Goal: Information Seeking & Learning: Learn about a topic

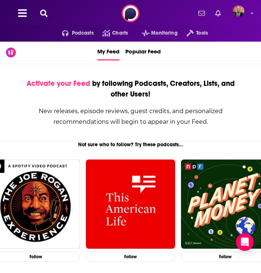
click at [44, 13] on icon at bounding box center [43, 13] width 7 height 7
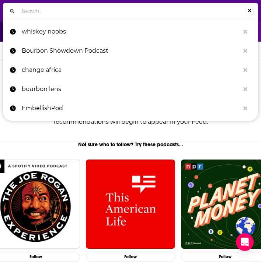
click at [84, 12] on input "Search..." at bounding box center [131, 11] width 227 height 12
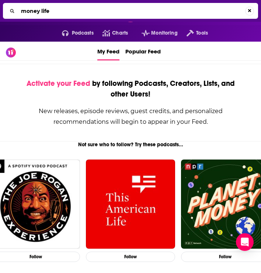
click at [137, 13] on input "money life" at bounding box center [131, 11] width 227 height 12
type input "money life"
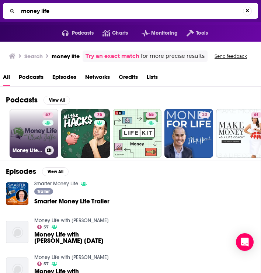
click at [31, 128] on link "57 Money Life with [PERSON_NAME]" at bounding box center [34, 133] width 49 height 49
